Goal: Transaction & Acquisition: Obtain resource

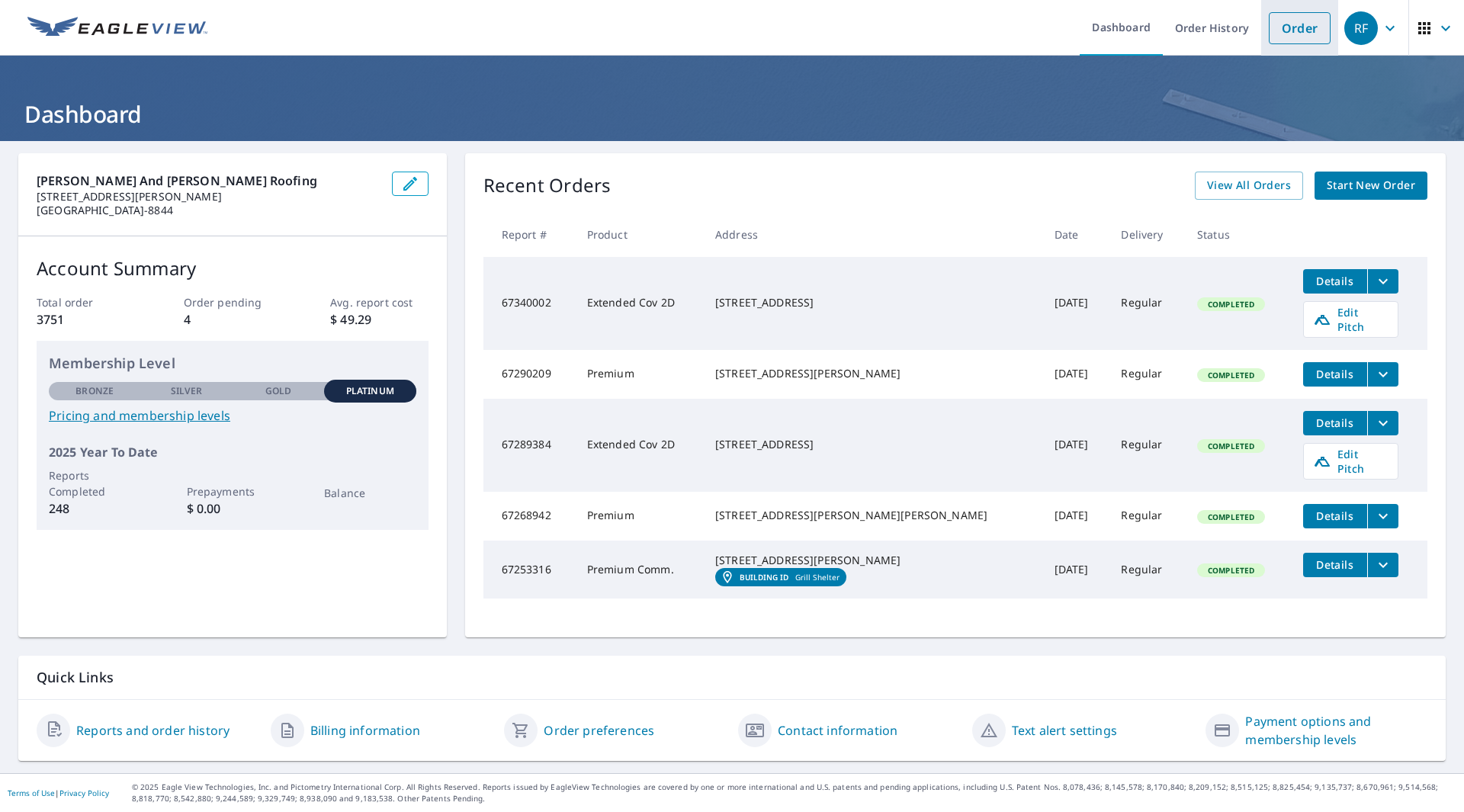
click at [1299, 27] on link "Order" at bounding box center [1300, 27] width 62 height 32
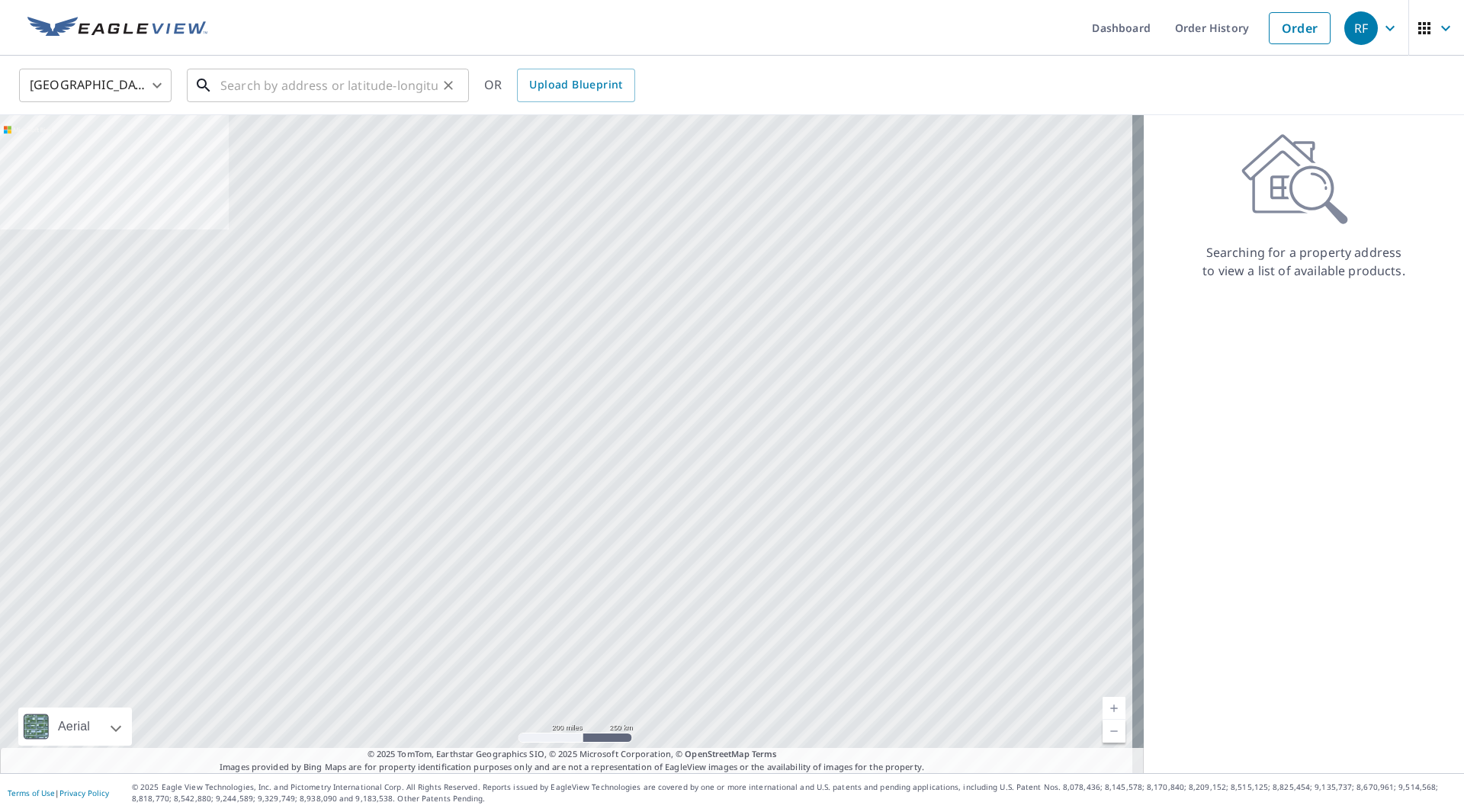
click at [342, 77] on input "text" at bounding box center [328, 86] width 217 height 43
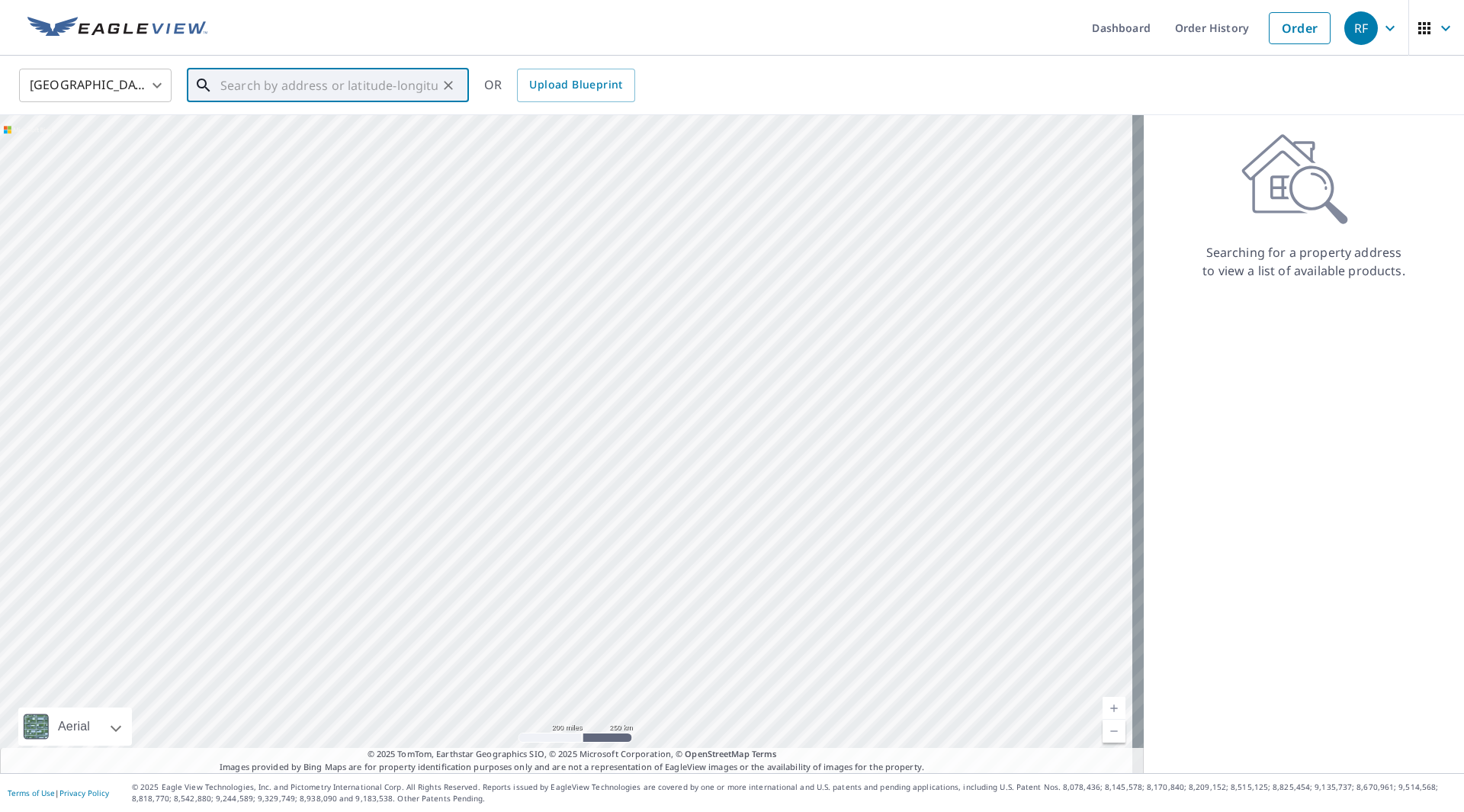
paste input "Notice: In the pictures provided, we have complete"
type input "N"
click at [303, 131] on span "[STREET_ADDRESS]" at bounding box center [337, 129] width 240 height 18
type input "[STREET_ADDRESS]"
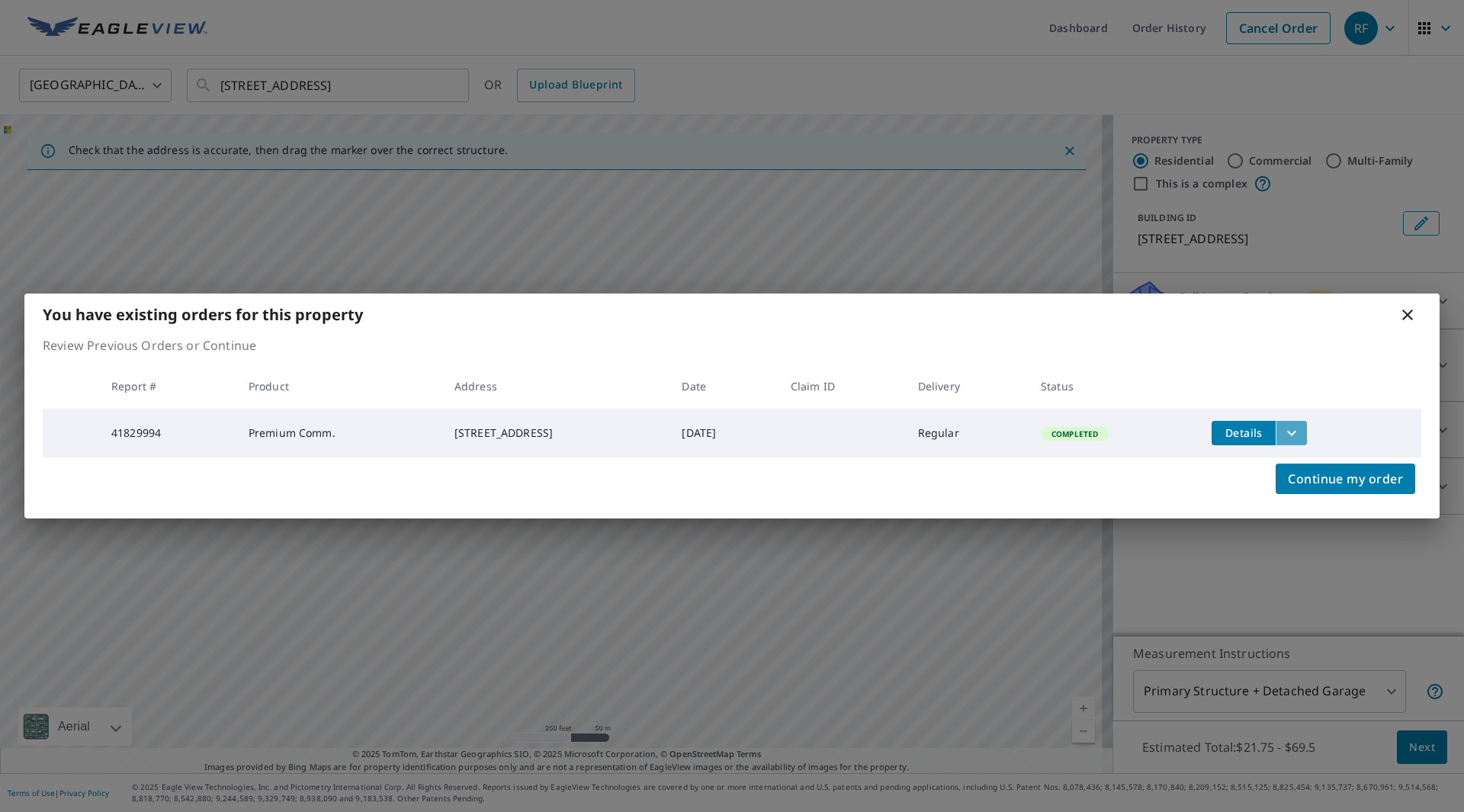
click at [1301, 428] on icon "filesDropdownBtn-41829994" at bounding box center [1291, 432] width 18 height 18
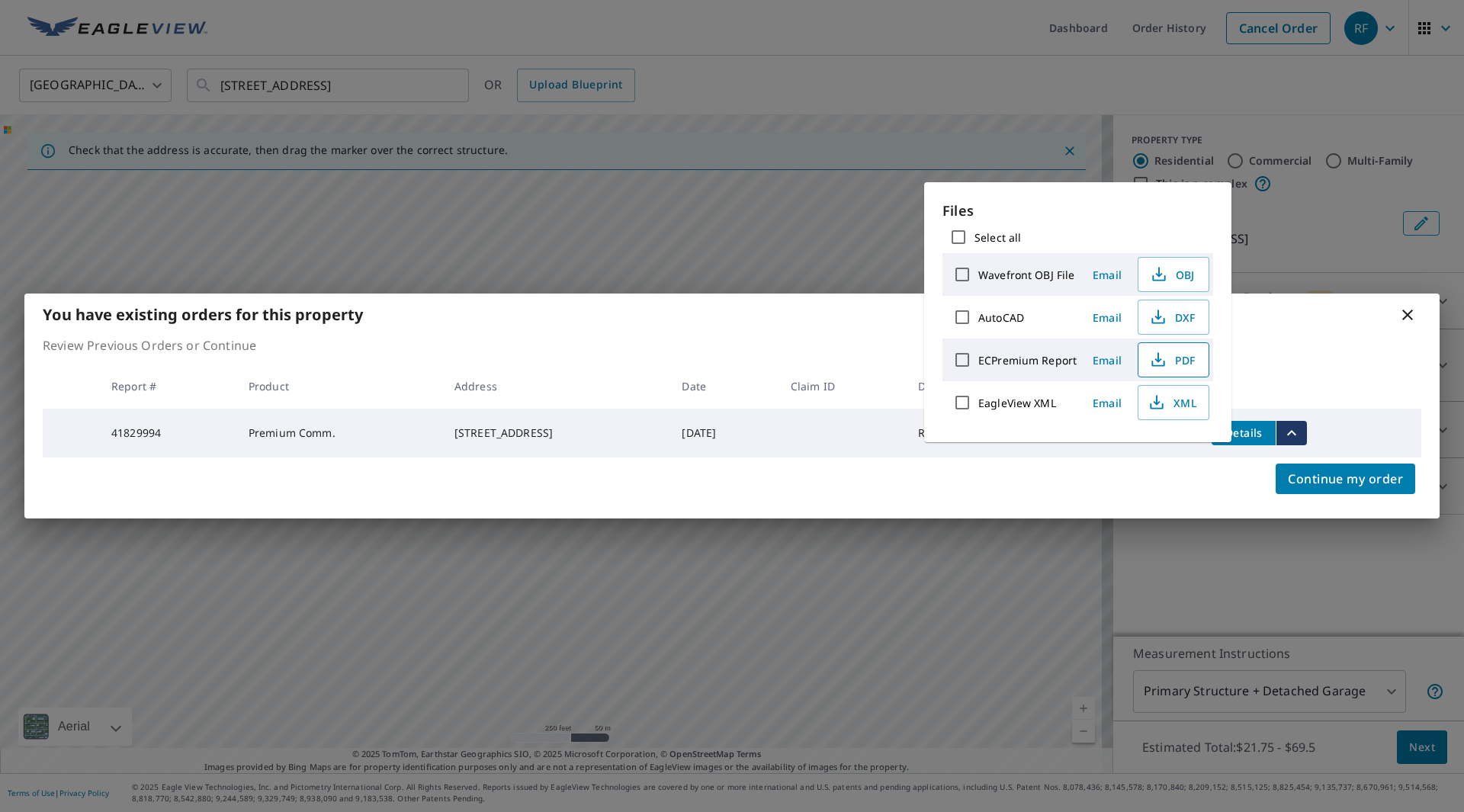
click at [1186, 358] on span "PDF" at bounding box center [1172, 359] width 49 height 18
